Goal: Navigation & Orientation: Find specific page/section

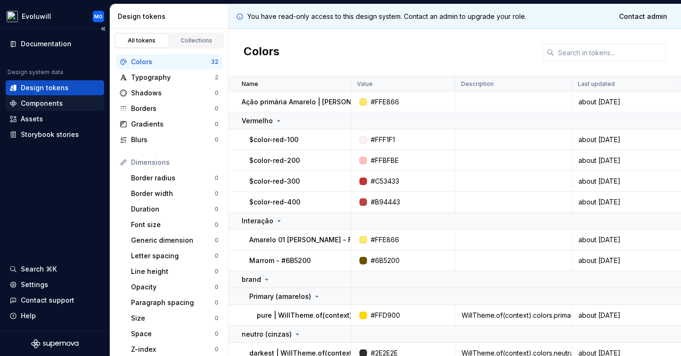
click at [52, 104] on div "Components" at bounding box center [42, 103] width 42 height 9
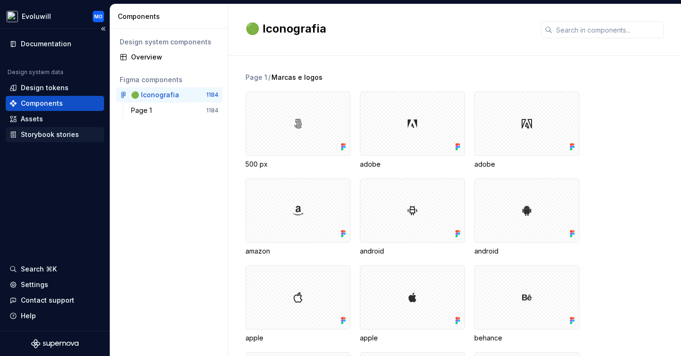
click at [51, 132] on div "Storybook stories" at bounding box center [50, 134] width 58 height 9
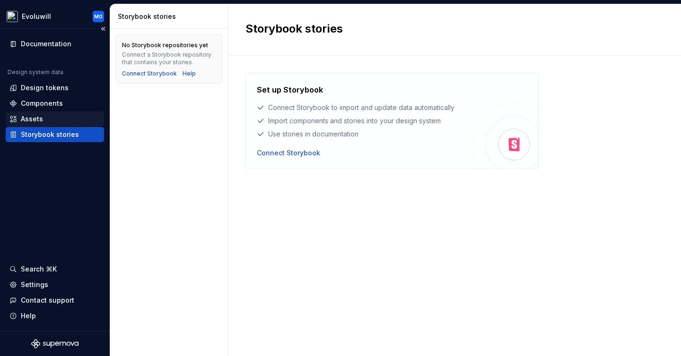
click at [24, 118] on div "Assets" at bounding box center [32, 118] width 22 height 9
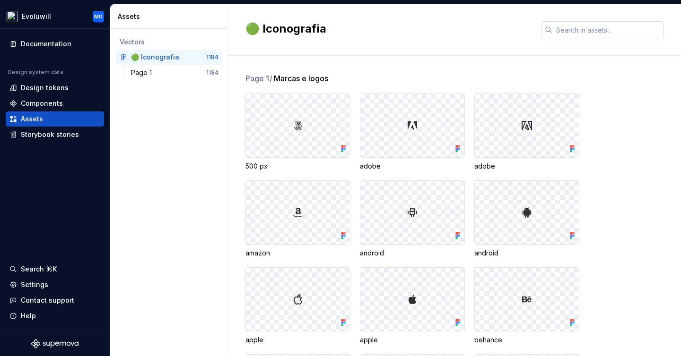
click at [571, 27] on input "text" at bounding box center [608, 29] width 112 height 17
